Goal: Information Seeking & Learning: Learn about a topic

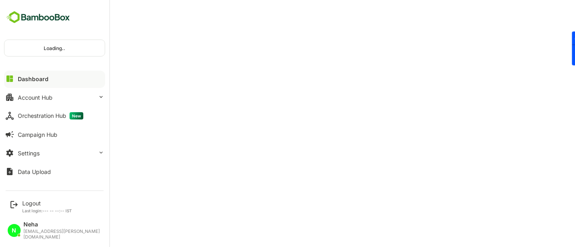
click at [44, 49] on div "Loading.." at bounding box center [54, 48] width 100 height 16
click at [47, 154] on button "Settings" at bounding box center [54, 153] width 101 height 16
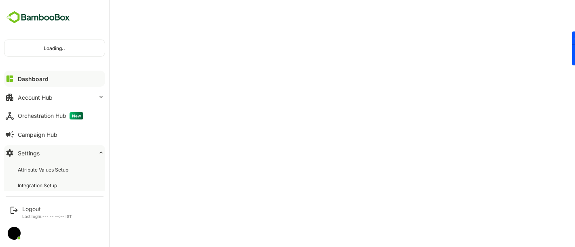
click at [36, 78] on div "Dashboard" at bounding box center [33, 79] width 31 height 7
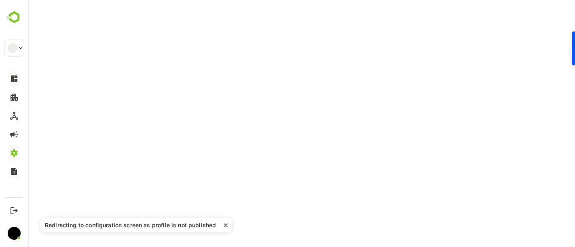
click at [224, 226] on icon "close" at bounding box center [226, 226] width 4 height 4
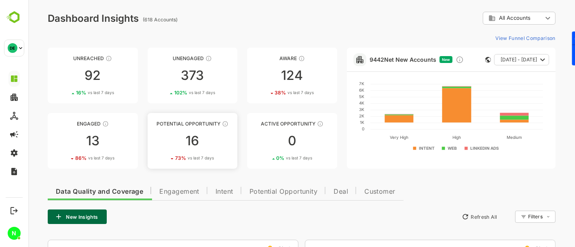
click at [191, 127] on link "Potential Opportunity 16 73 % vs last 7 days" at bounding box center [192, 141] width 90 height 56
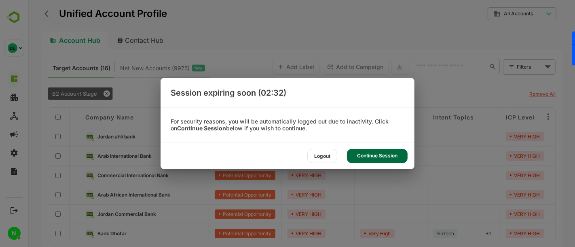
click at [375, 158] on div "Continue Session" at bounding box center [377, 156] width 61 height 14
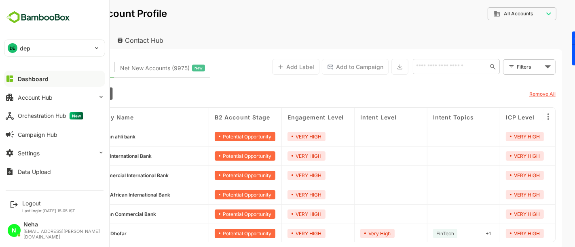
click at [32, 53] on div "DE dep" at bounding box center [49, 48] width 91 height 16
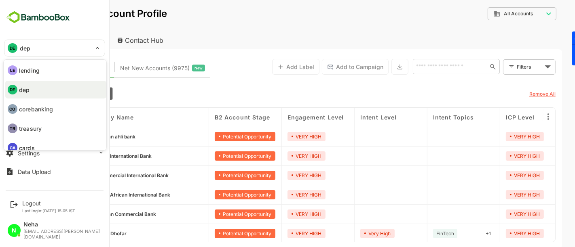
click at [40, 93] on li "DE dep" at bounding box center [55, 90] width 101 height 18
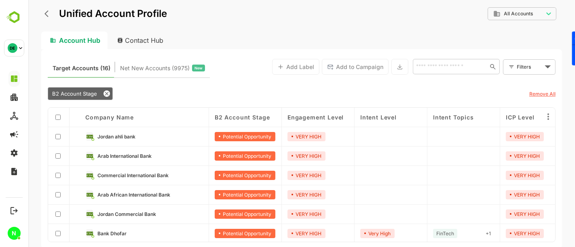
click at [77, 42] on div "Account Hub" at bounding box center [74, 41] width 66 height 18
click at [46, 14] on icon "back" at bounding box center [48, 14] width 8 height 8
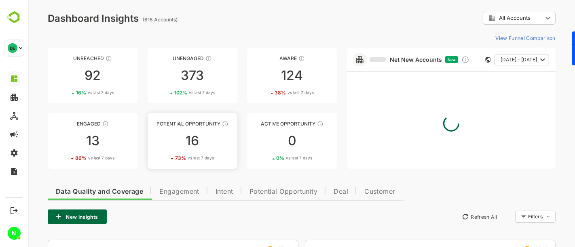
click at [212, 135] on div "16" at bounding box center [192, 141] width 90 height 13
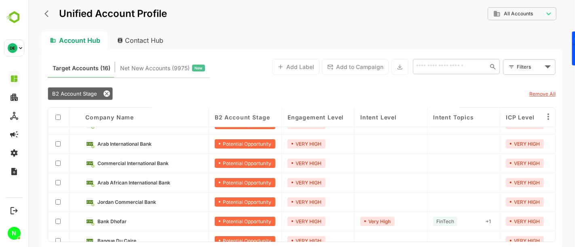
scroll to position [64, 0]
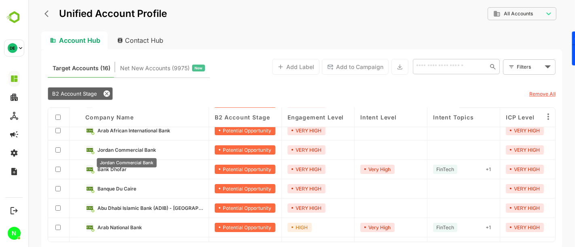
click at [139, 148] on span "Jordan Commercial Bank" at bounding box center [126, 150] width 59 height 6
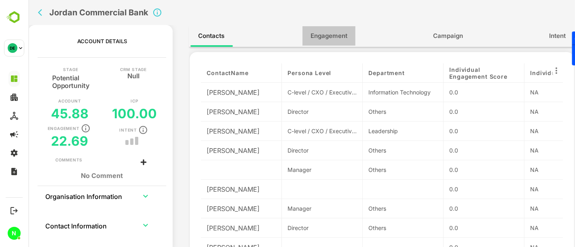
click at [335, 40] on span "Engagement" at bounding box center [328, 36] width 37 height 11
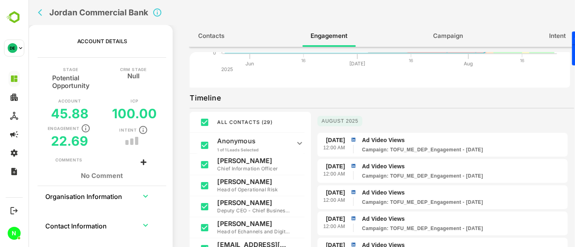
scroll to position [0, 0]
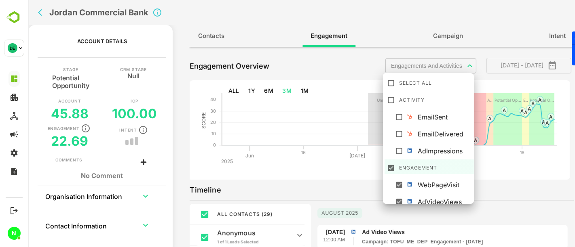
click at [399, 62] on body "**********" at bounding box center [301, 123] width 547 height 247
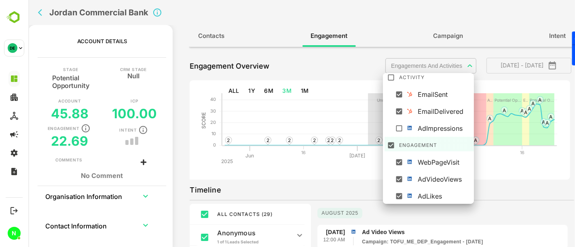
click at [347, 181] on div at bounding box center [301, 123] width 547 height 247
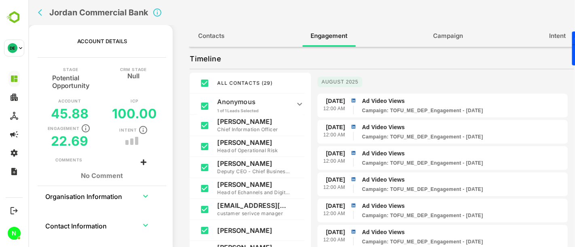
scroll to position [0, 0]
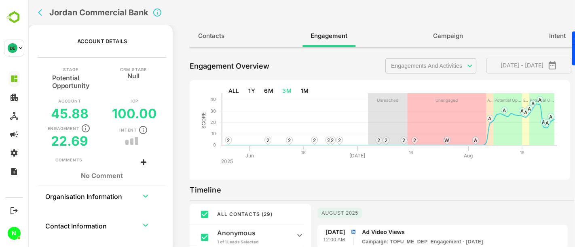
click at [418, 72] on body "**********" at bounding box center [301, 123] width 547 height 247
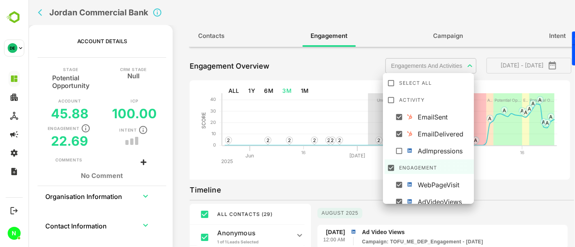
scroll to position [23, 0]
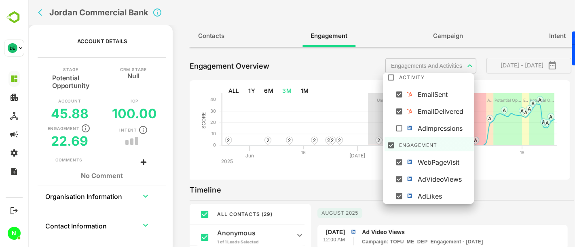
click at [394, 90] on div at bounding box center [401, 93] width 14 height 7
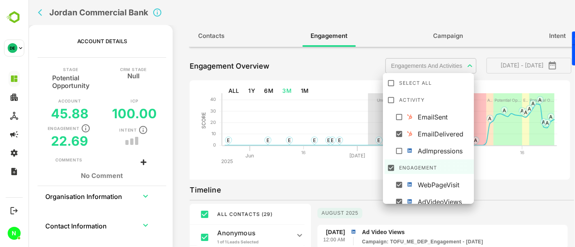
click at [492, 173] on div at bounding box center [301, 123] width 547 height 247
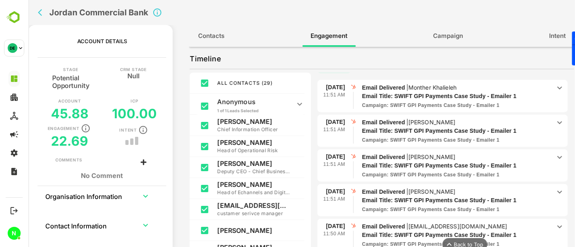
scroll to position [3216, 0]
